Goal: Navigation & Orientation: Go to known website

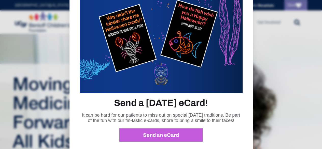
click at [320, 48] on div at bounding box center [161, 74] width 322 height 149
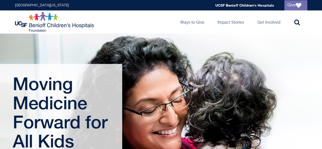
click at [37, 22] on img at bounding box center [55, 22] width 80 height 20
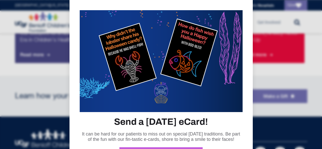
scroll to position [486, 0]
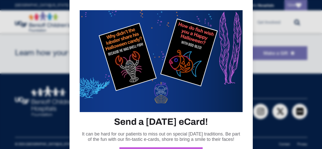
click at [316, 129] on div at bounding box center [161, 74] width 322 height 149
